Goal: Transaction & Acquisition: Purchase product/service

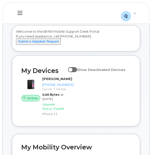
scroll to position [23, 0]
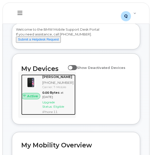
click at [54, 85] on div "[PHONE_NUMBER]" at bounding box center [57, 82] width 31 height 5
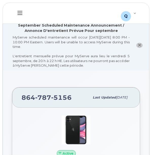
click at [20, 10] on icon at bounding box center [20, 13] width 5 height 6
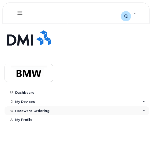
click at [39, 110] on div "Hardware Ordering" at bounding box center [32, 111] width 34 height 4
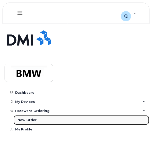
click at [31, 118] on div "New Order" at bounding box center [27, 120] width 19 height 5
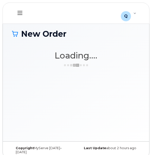
click at [32, 120] on div "New Order × Share This Order If you want to allow others to create or edit orde…" at bounding box center [76, 80] width 147 height 121
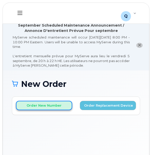
click at [57, 109] on button "Order New Number" at bounding box center [44, 105] width 56 height 9
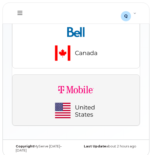
click at [60, 108] on img "button" at bounding box center [76, 100] width 71 height 43
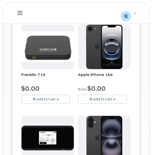
scroll to position [310, 0]
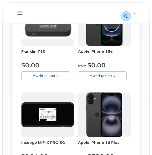
click at [114, 76] on span "button" at bounding box center [115, 76] width 2 height 1
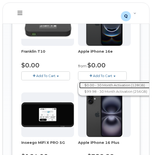
click at [112, 82] on link "$0.00 - 30 Month Activation (128GB)" at bounding box center [115, 85] width 73 height 6
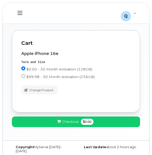
scroll to position [137, 0]
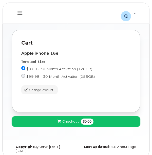
click at [68, 120] on span "Checkout" at bounding box center [70, 121] width 16 height 5
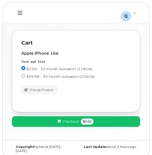
scroll to position [53, 0]
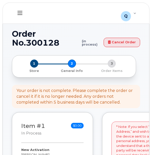
select select
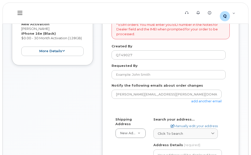
scroll to position [157, 0]
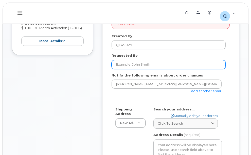
click at [152, 65] on input "Requested By" at bounding box center [169, 64] width 114 height 9
type input "[PERSON_NAME]"
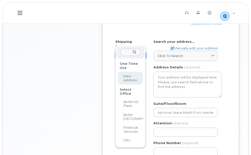
scroll to position [227, 0]
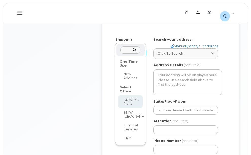
select select
type textarea "1400 Highway 101 S GREER SC 29651-6731 UNITED STATES Greer South Carolina 29651…"
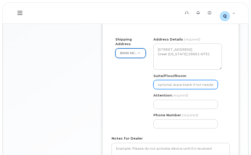
click at [152, 80] on input "Suite/Floor/Room" at bounding box center [185, 84] width 64 height 9
select select
type input "O"
select select
type input "Of"
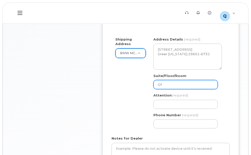
select select
type input "Off"
select select
type input "Offi"
select select
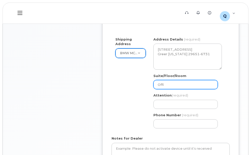
type input "Offic"
select select
type input "Office"
select select
type input "Office A"
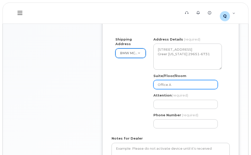
select select
type input "Office Ar"
select select
type input "Office Are"
select select
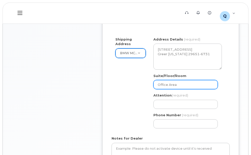
type input "Office Area"
select select
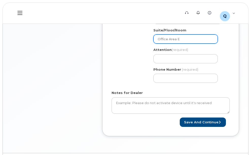
scroll to position [276, 0]
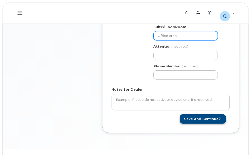
type input "Office Area E"
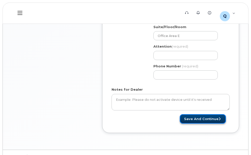
click at [152, 114] on button "Save and Continue" at bounding box center [203, 118] width 46 height 9
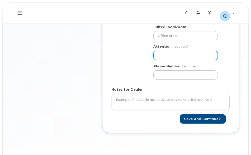
click at [152, 51] on input "Attention (required)" at bounding box center [185, 55] width 64 height 9
select select
type input "K"
select select
type input "Kr"
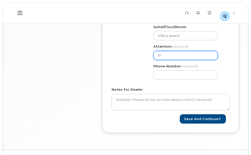
select select
type input "Kri"
select select
type input "Kris"
select select
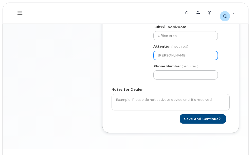
type input "Kris B"
select select
type input "Kris Be"
select select
type input "Kris Bel"
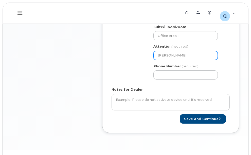
select select
type input "Kris Bela"
select select
type input "Kris Belan"
select select
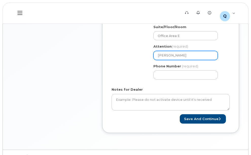
type input "Kris Belang"
select select
type input "Kris Belange"
select select
type input "[PERSON_NAME]"
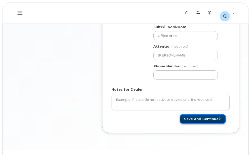
click at [152, 114] on button "Save and Continue" at bounding box center [203, 118] width 46 height 9
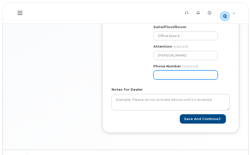
click at [152, 71] on input "Phone Number" at bounding box center [185, 75] width 64 height 9
select select
type input "3"
click at [152, 71] on input "Phone Number" at bounding box center [185, 75] width 64 height 9
type input "864314415"
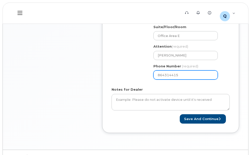
select select
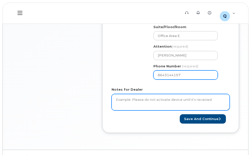
type input "8643144157"
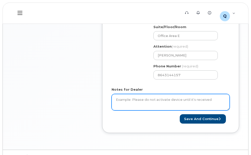
click at [136, 94] on textarea "Notes for Dealer" at bounding box center [171, 102] width 118 height 17
click at [131, 94] on textarea "Notes for Dealer" at bounding box center [171, 102] width 118 height 17
drag, startPoint x: 134, startPoint y: 88, endPoint x: 189, endPoint y: 89, distance: 54.5
type textarea "Please do not activate until received"
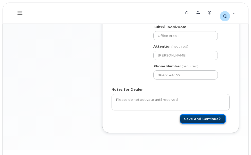
click at [152, 114] on button "Save and Continue" at bounding box center [203, 118] width 46 height 9
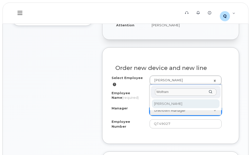
type input "Wolfram"
select select "1895468"
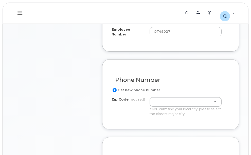
scroll to position [279, 0]
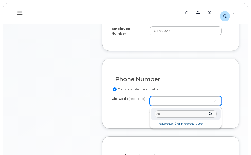
type input "2"
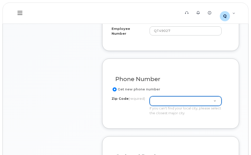
type input "2"
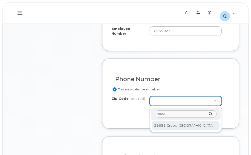
type input "29651"
type input "29651 (Greer, [GEOGRAPHIC_DATA])"
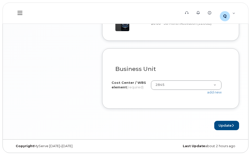
scroll to position [494, 0]
click at [227, 125] on button "Update" at bounding box center [226, 125] width 25 height 9
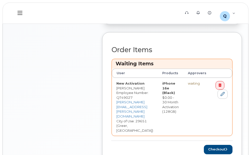
scroll to position [225, 0]
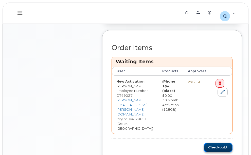
click at [223, 143] on button "Checkout" at bounding box center [218, 147] width 29 height 9
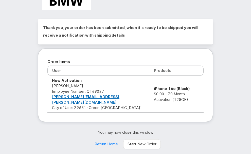
scroll to position [35, 0]
